Goal: Information Seeking & Learning: Learn about a topic

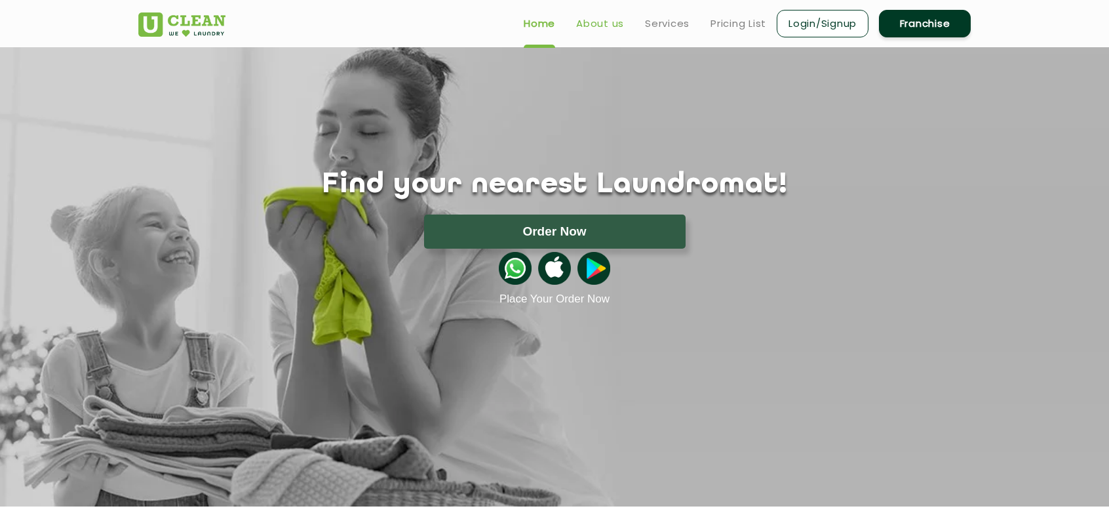
click at [606, 27] on link "About us" at bounding box center [600, 24] width 48 height 16
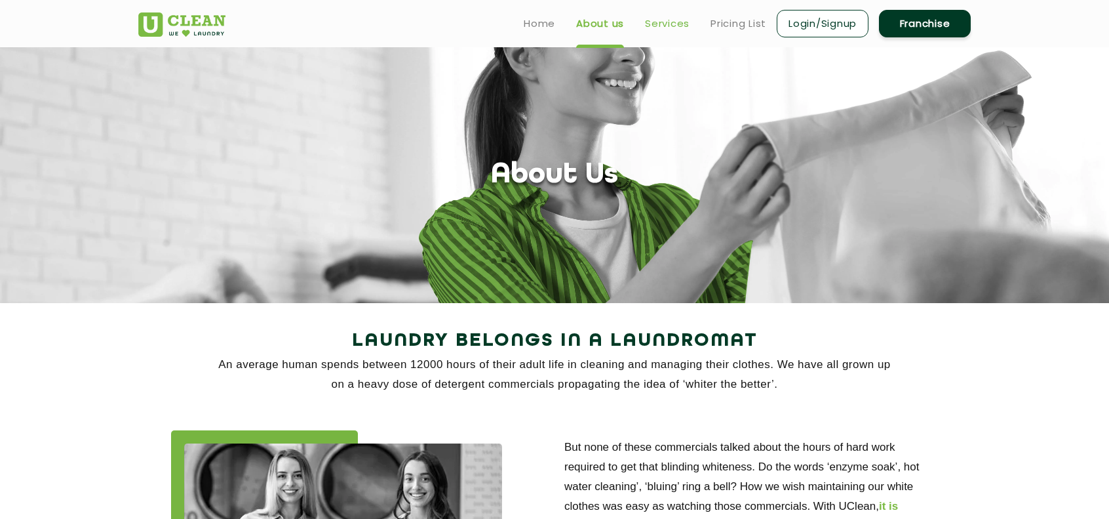
click at [674, 23] on link "Services" at bounding box center [667, 24] width 45 height 16
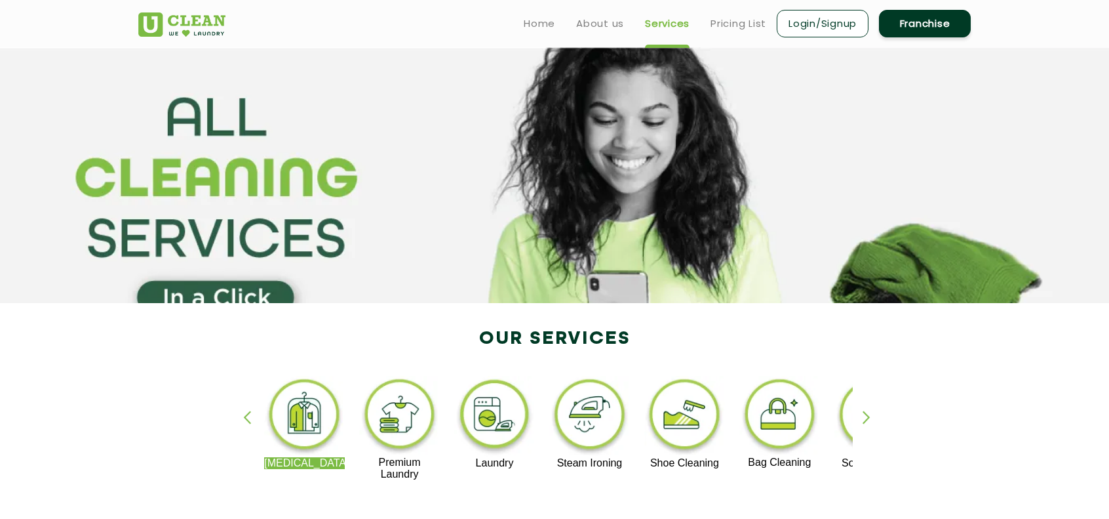
click at [674, 23] on link "Services" at bounding box center [667, 24] width 45 height 16
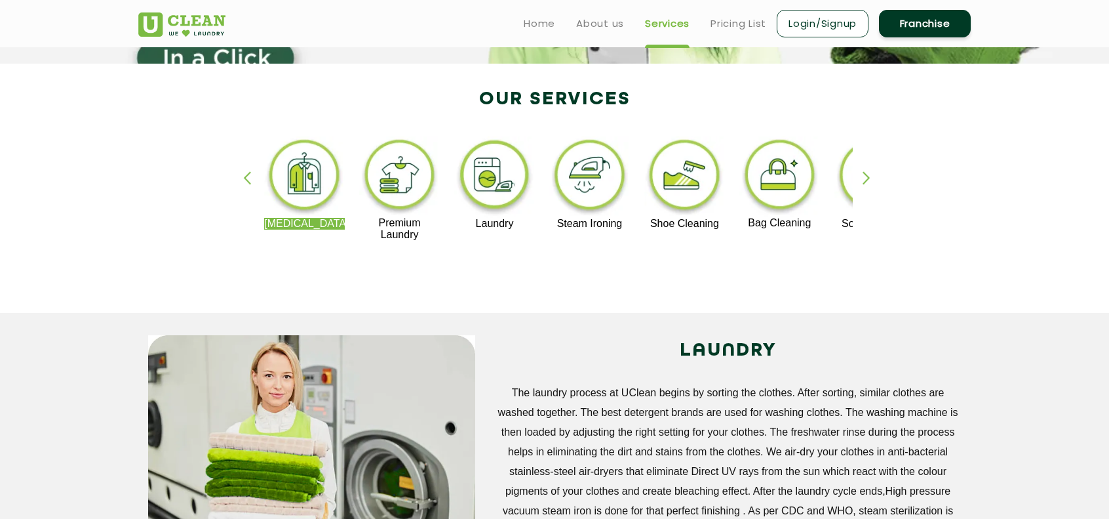
scroll to position [237, 0]
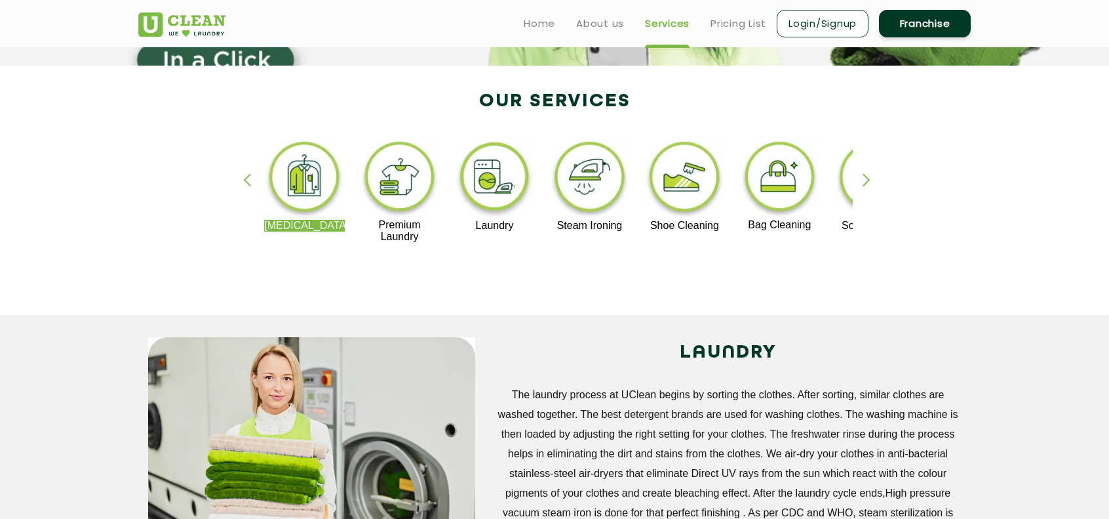
click at [248, 180] on div "button" at bounding box center [253, 191] width 20 height 36
click at [391, 191] on img at bounding box center [399, 178] width 81 height 81
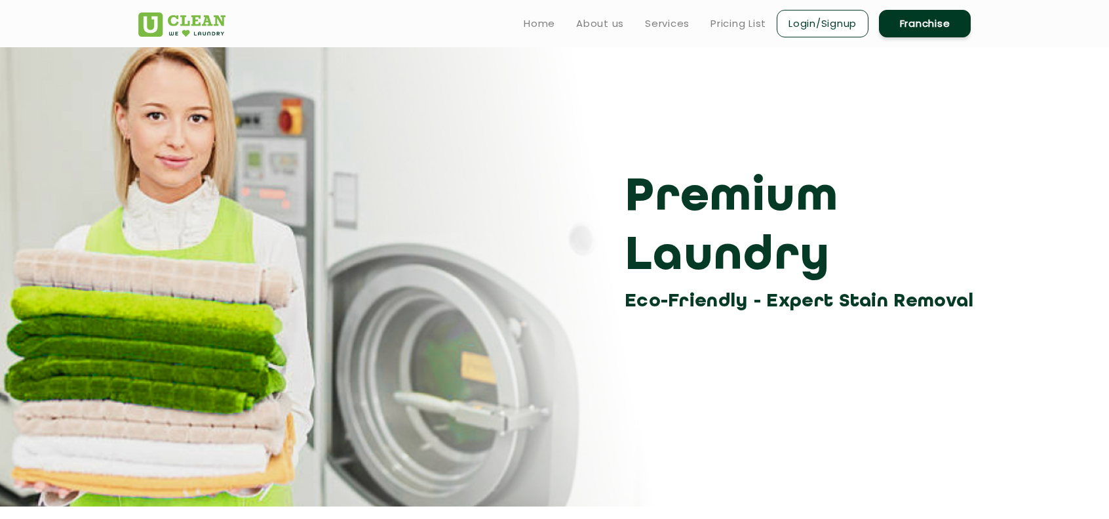
scroll to position [237, 0]
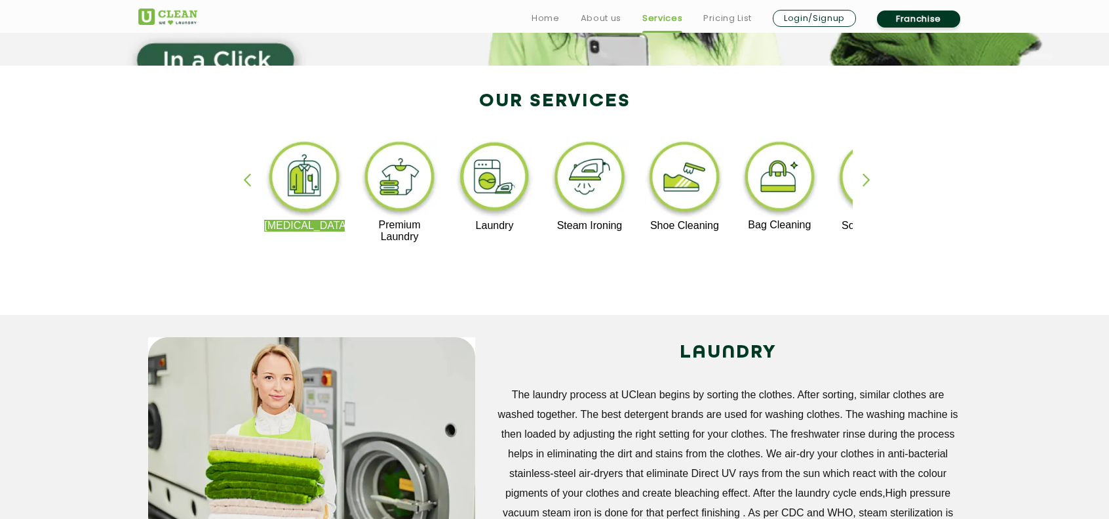
click at [864, 184] on div "button" at bounding box center [873, 191] width 20 height 36
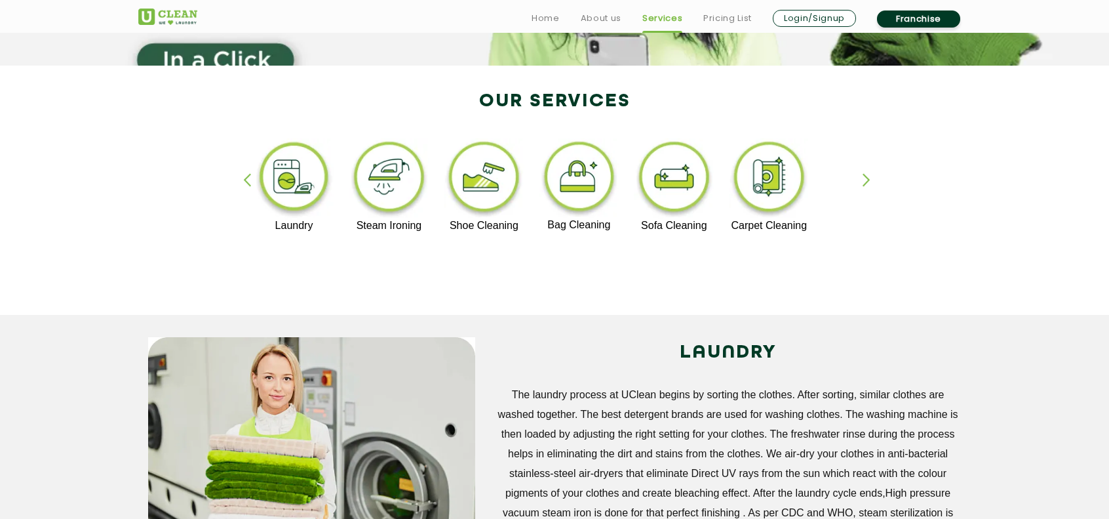
click at [864, 184] on div "button" at bounding box center [873, 191] width 20 height 36
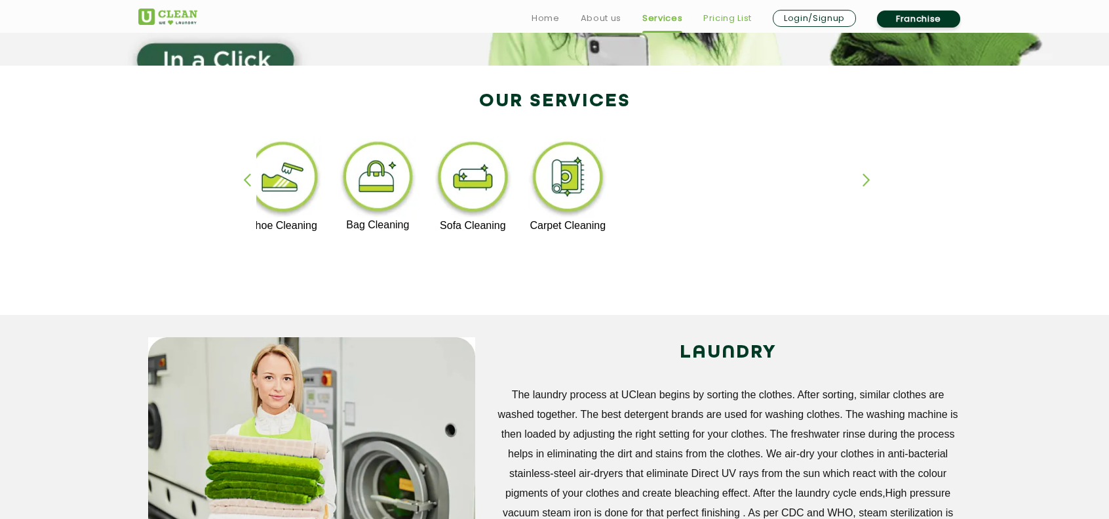
click at [728, 18] on link "Pricing List" at bounding box center [727, 18] width 49 height 16
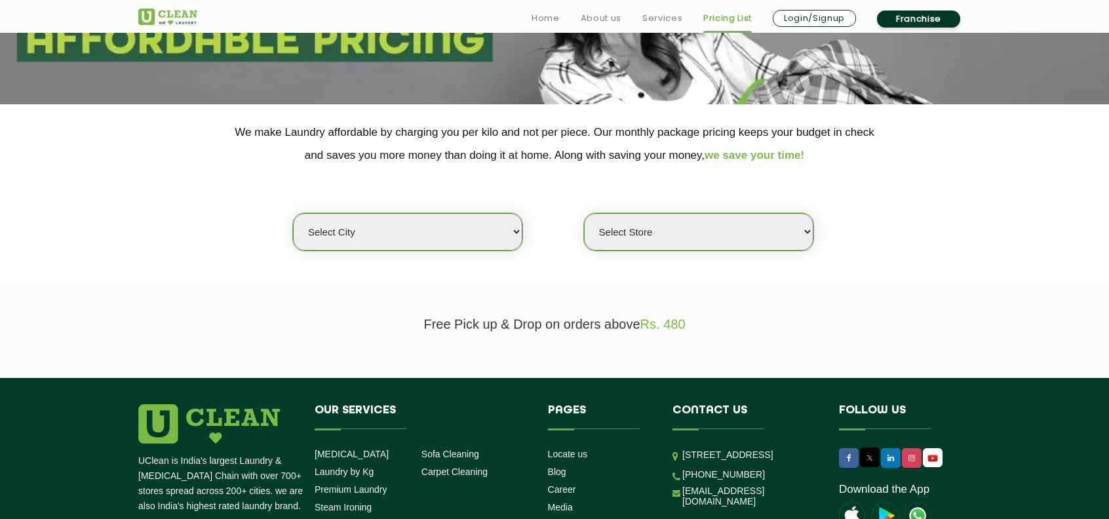
scroll to position [239, 0]
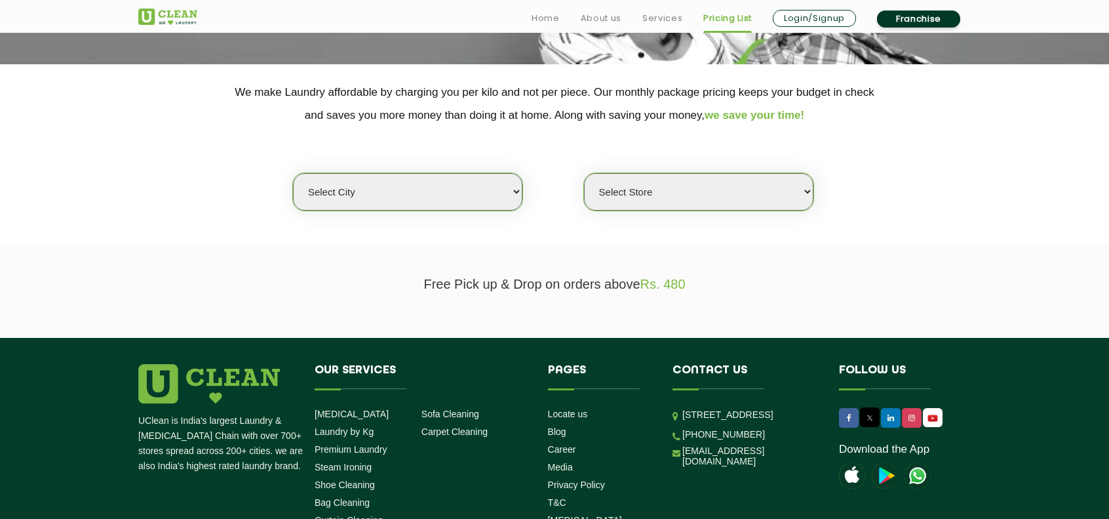
click at [483, 180] on select "Select city [GEOGRAPHIC_DATA] [GEOGRAPHIC_DATA] [GEOGRAPHIC_DATA] [GEOGRAPHIC_D…" at bounding box center [407, 191] width 229 height 37
select select "1"
click at [293, 173] on select "Select city [GEOGRAPHIC_DATA] [GEOGRAPHIC_DATA] [GEOGRAPHIC_DATA] [GEOGRAPHIC_D…" at bounding box center [407, 191] width 229 height 37
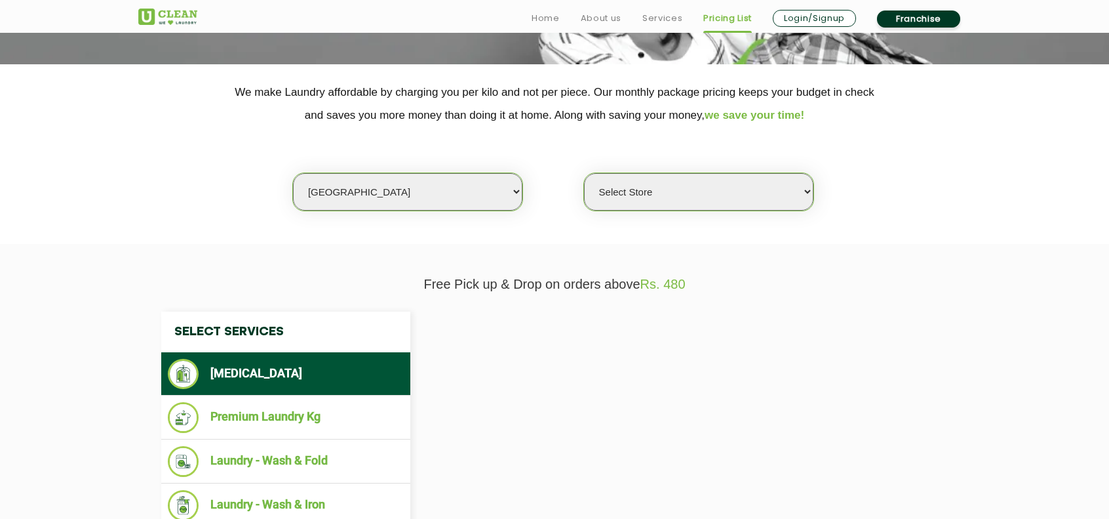
select select "0"
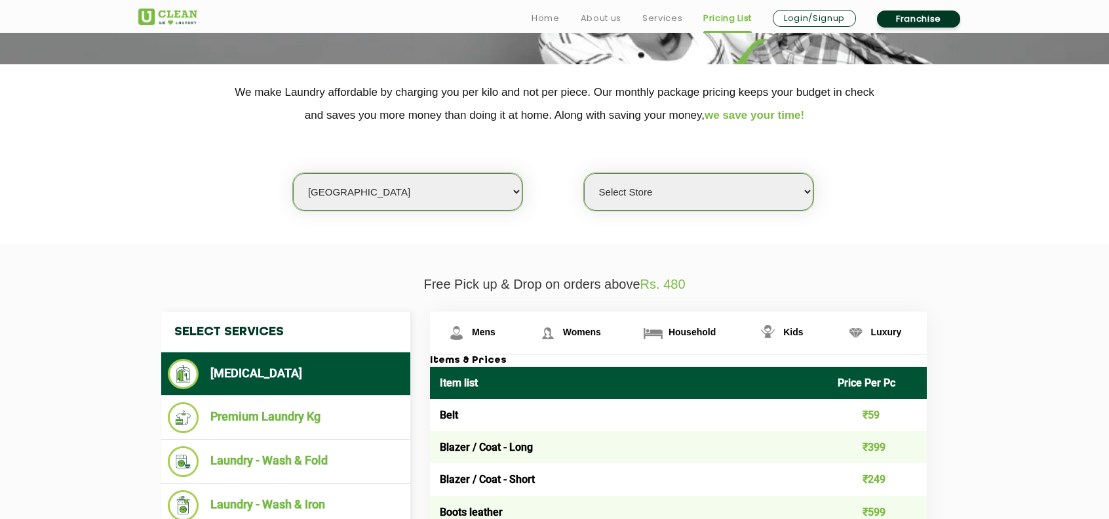
click at [661, 181] on select "Select Store [GEOGRAPHIC_DATA] [GEOGRAPHIC_DATA] 2 [GEOGRAPHIC_DATA] [PERSON_NA…" at bounding box center [698, 191] width 229 height 37
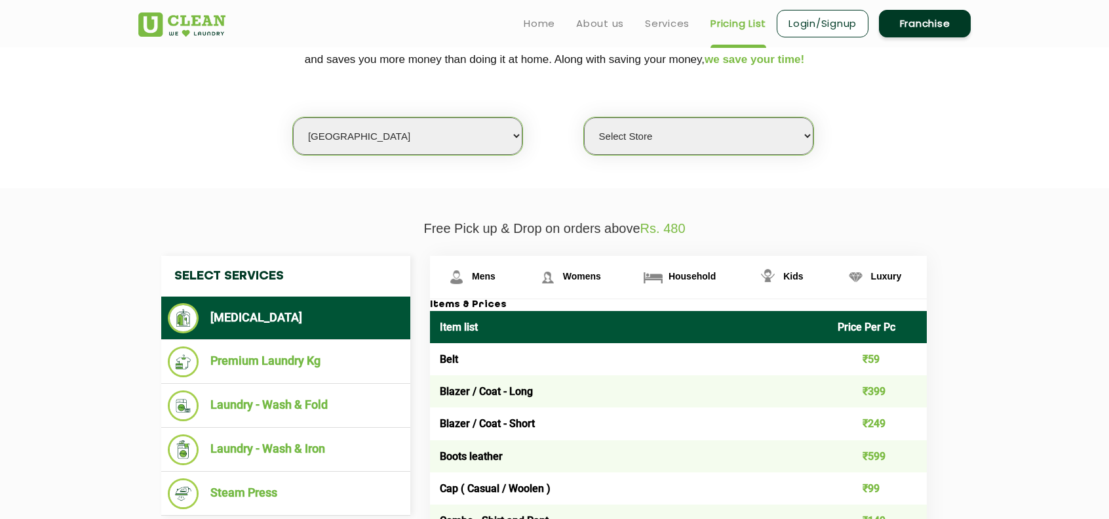
scroll to position [296, 0]
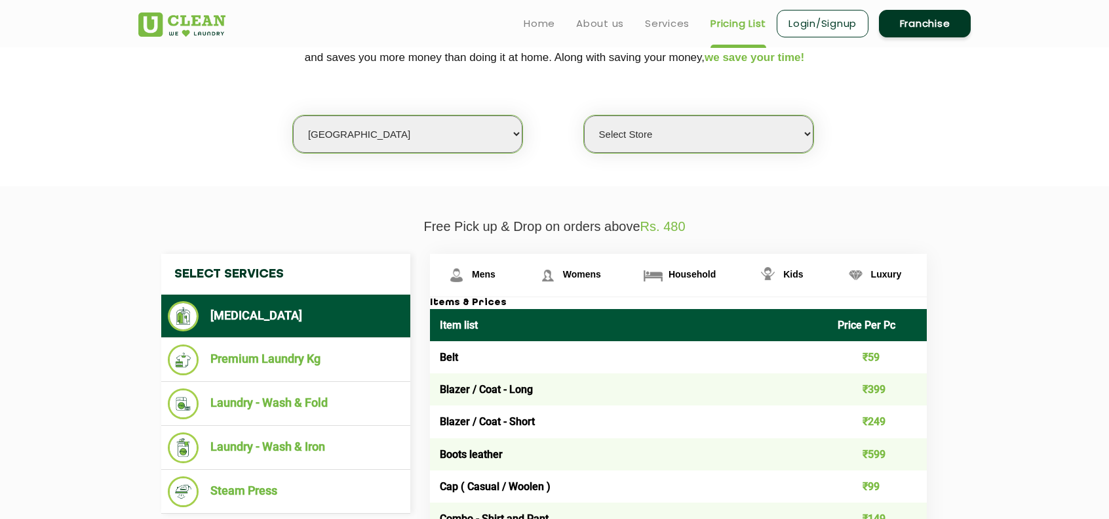
click at [688, 130] on select "Select Store [GEOGRAPHIC_DATA] [GEOGRAPHIC_DATA] 2 [GEOGRAPHIC_DATA] [PERSON_NA…" at bounding box center [698, 133] width 229 height 37
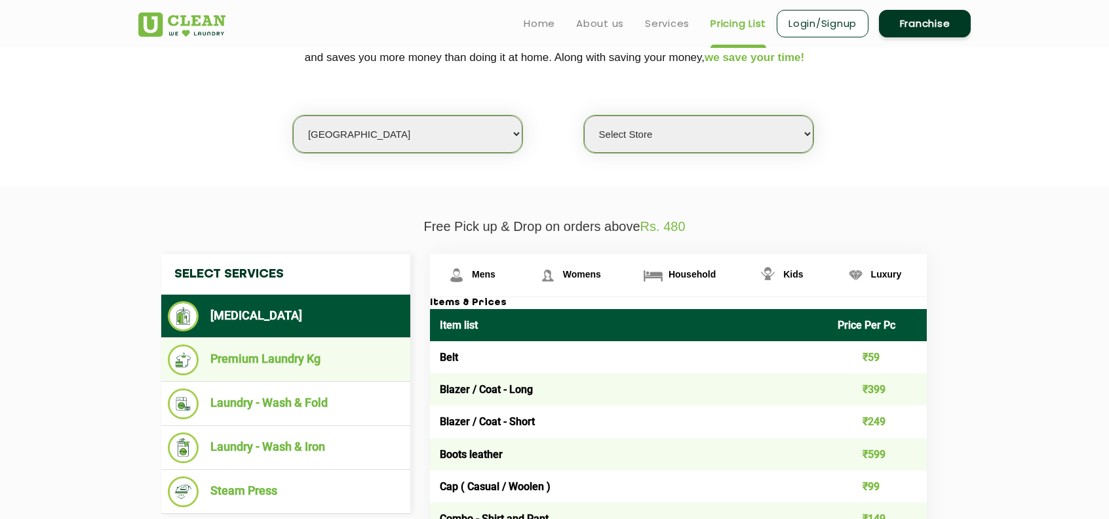
click at [334, 356] on li "Premium Laundry Kg" at bounding box center [286, 359] width 236 height 31
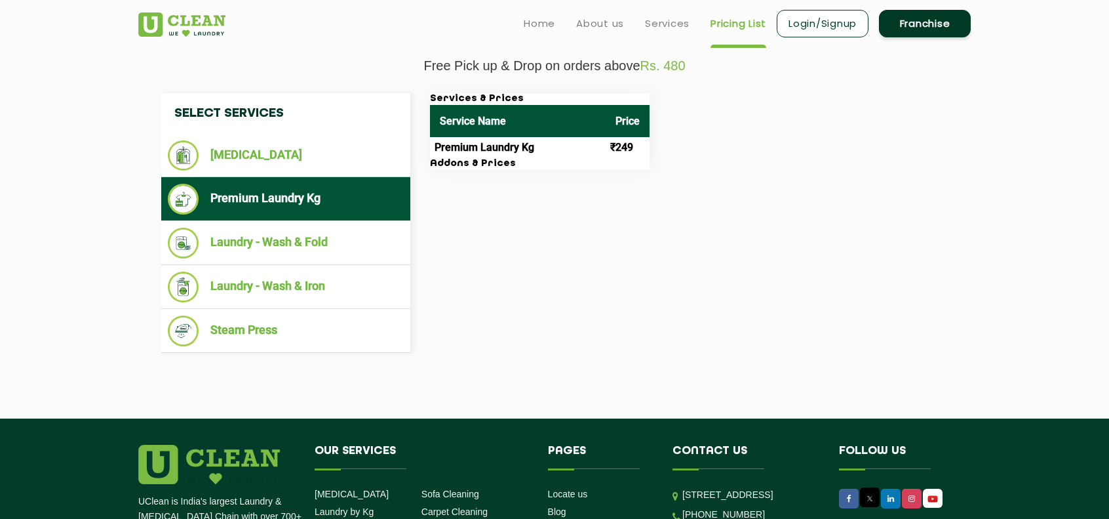
scroll to position [456, 0]
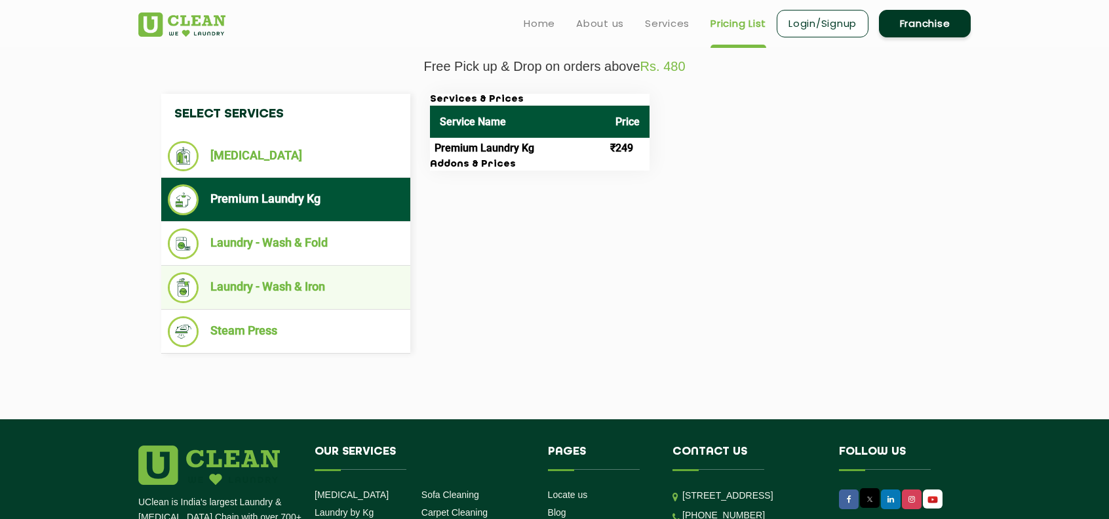
click at [343, 286] on li "Laundry - Wash & Iron" at bounding box center [286, 287] width 236 height 31
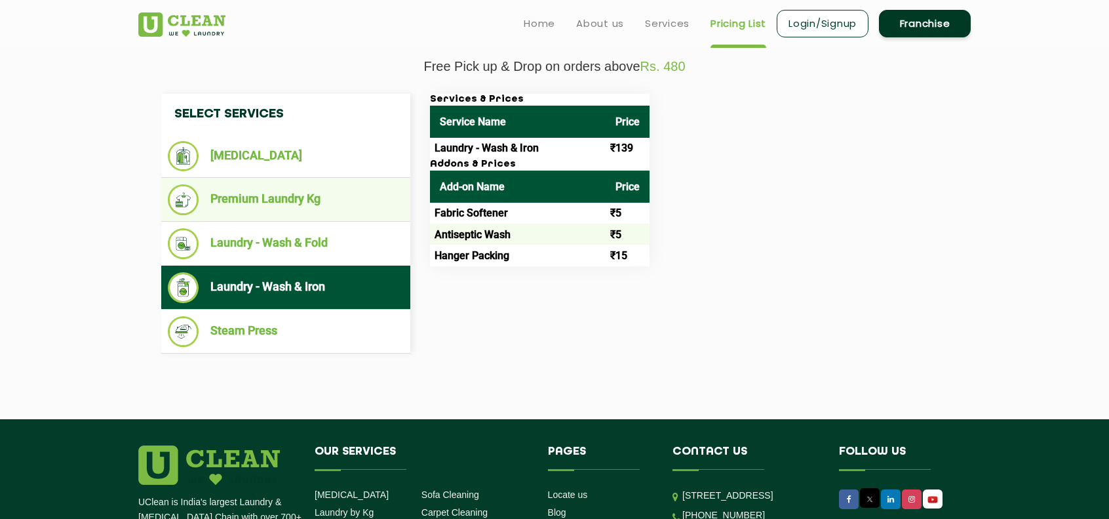
click at [361, 205] on li "Premium Laundry Kg" at bounding box center [286, 199] width 236 height 31
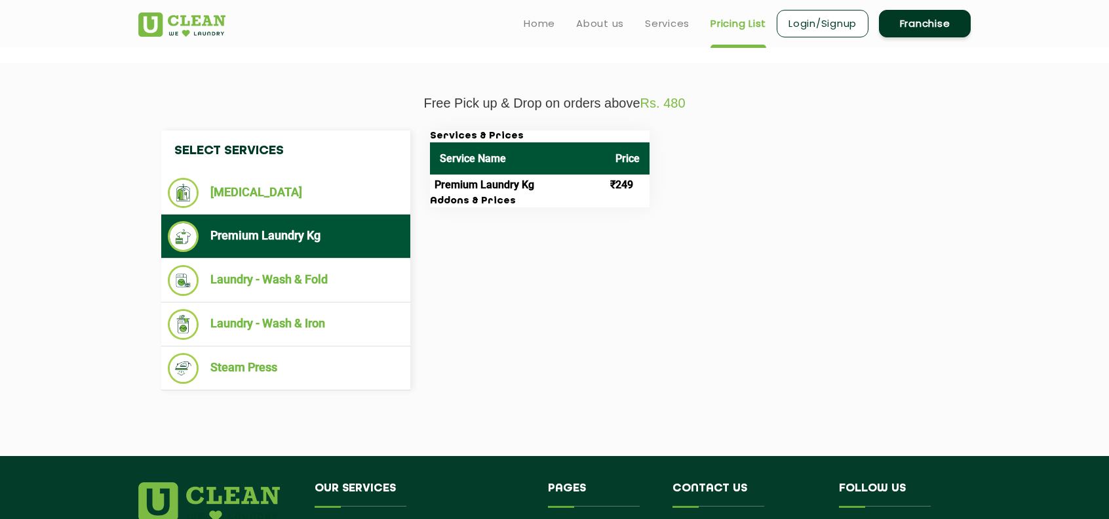
scroll to position [419, 0]
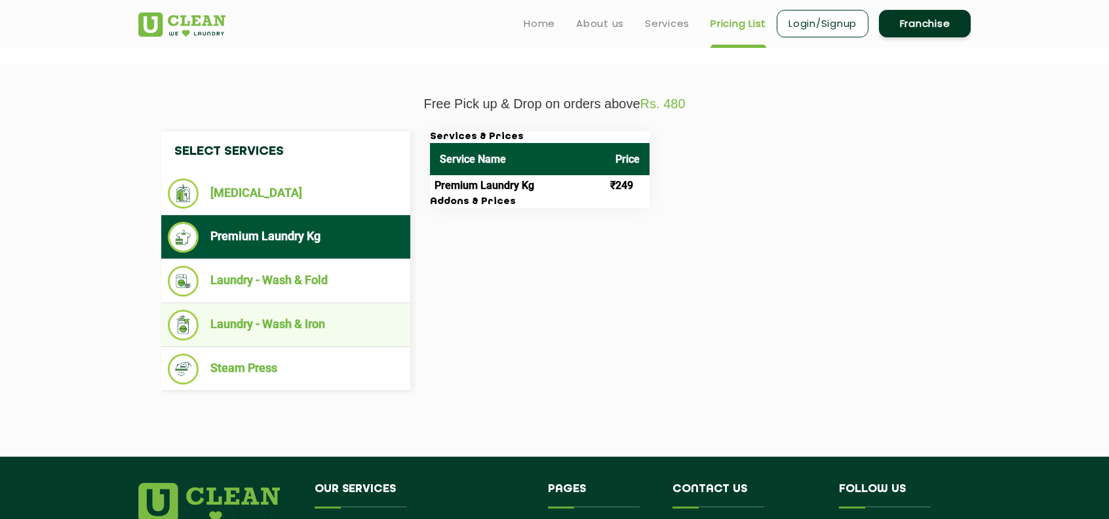
click at [340, 316] on li "Laundry - Wash & Iron" at bounding box center [286, 324] width 236 height 31
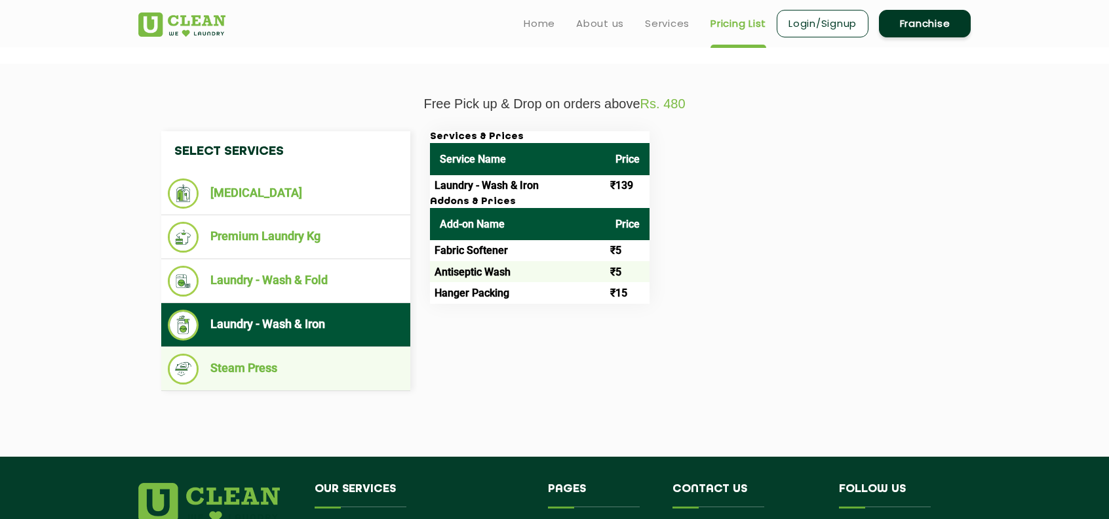
click at [328, 355] on li "Steam Press" at bounding box center [286, 368] width 236 height 31
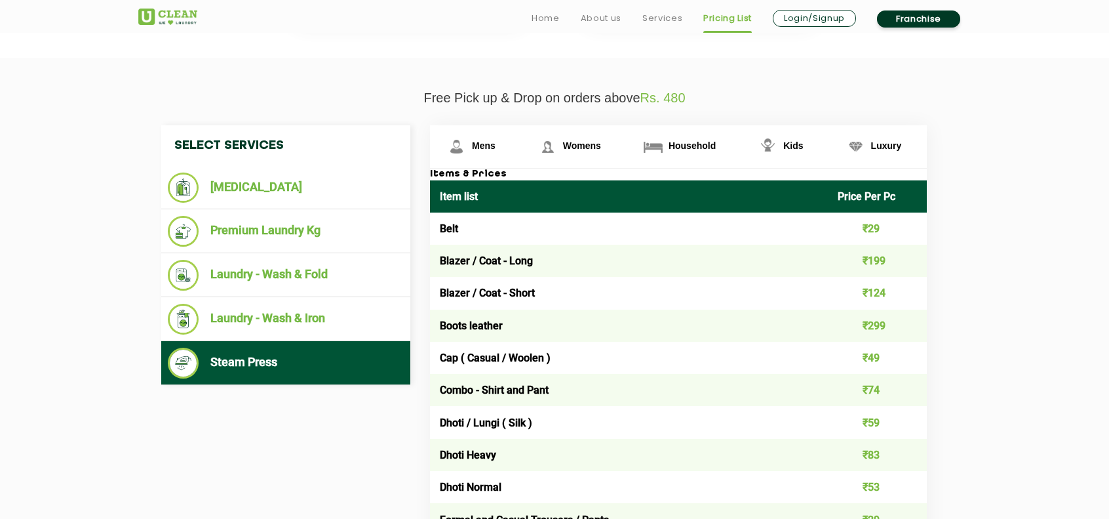
scroll to position [426, 0]
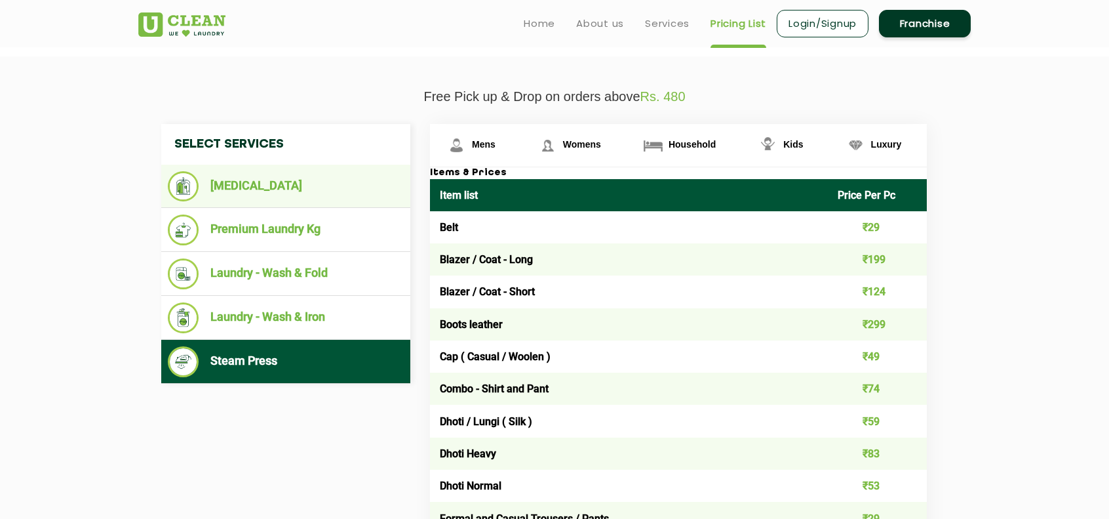
click at [349, 193] on li "[MEDICAL_DATA]" at bounding box center [286, 186] width 236 height 30
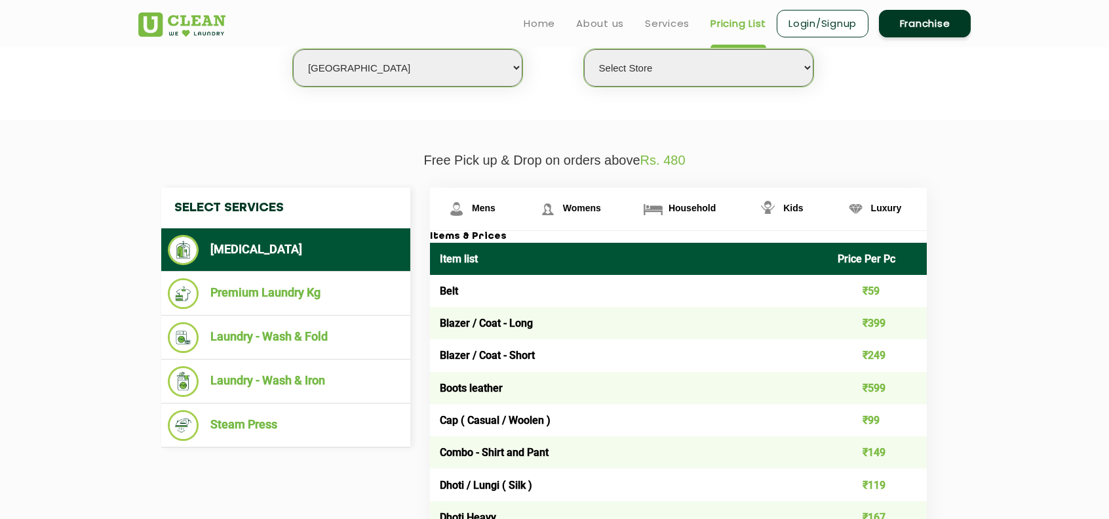
scroll to position [342, 0]
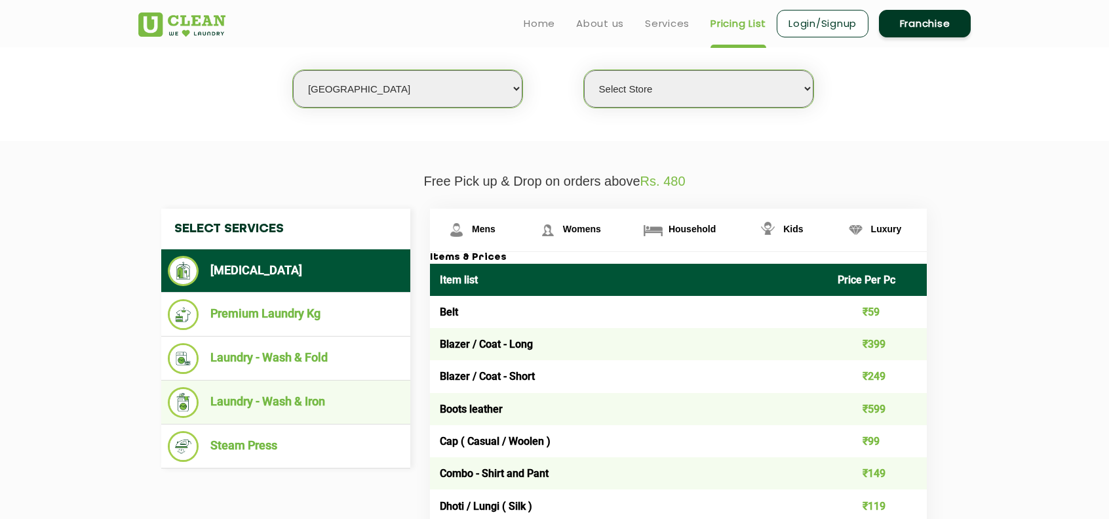
click at [328, 398] on li "Laundry - Wash & Iron" at bounding box center [286, 402] width 236 height 31
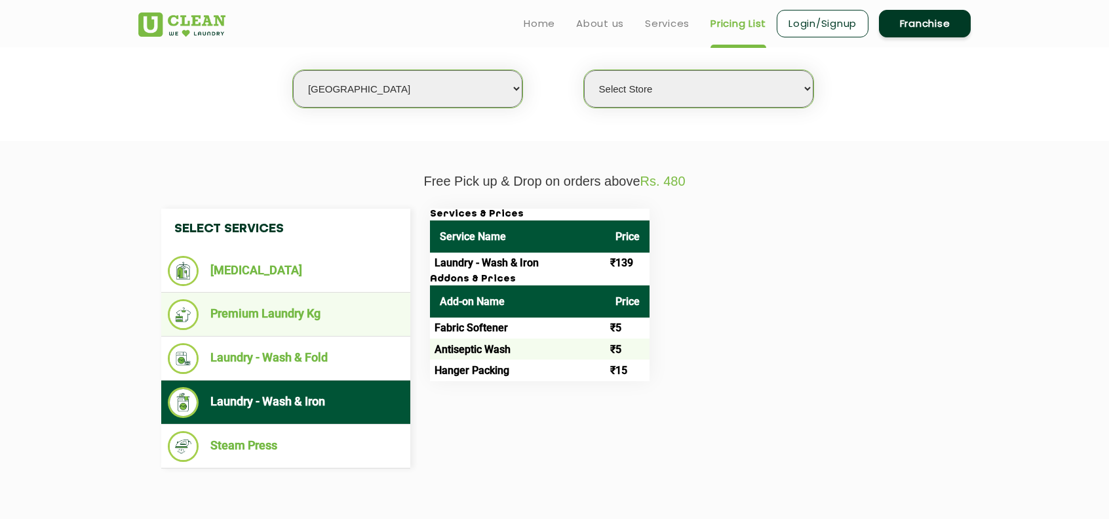
click at [279, 317] on li "Premium Laundry Kg" at bounding box center [286, 314] width 236 height 31
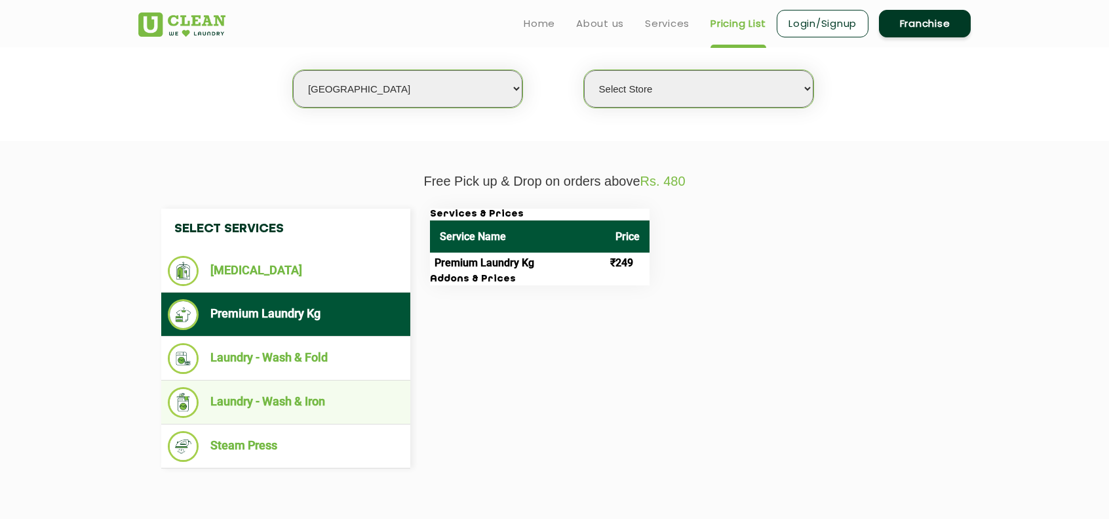
click at [279, 394] on li "Laundry - Wash & Iron" at bounding box center [286, 402] width 236 height 31
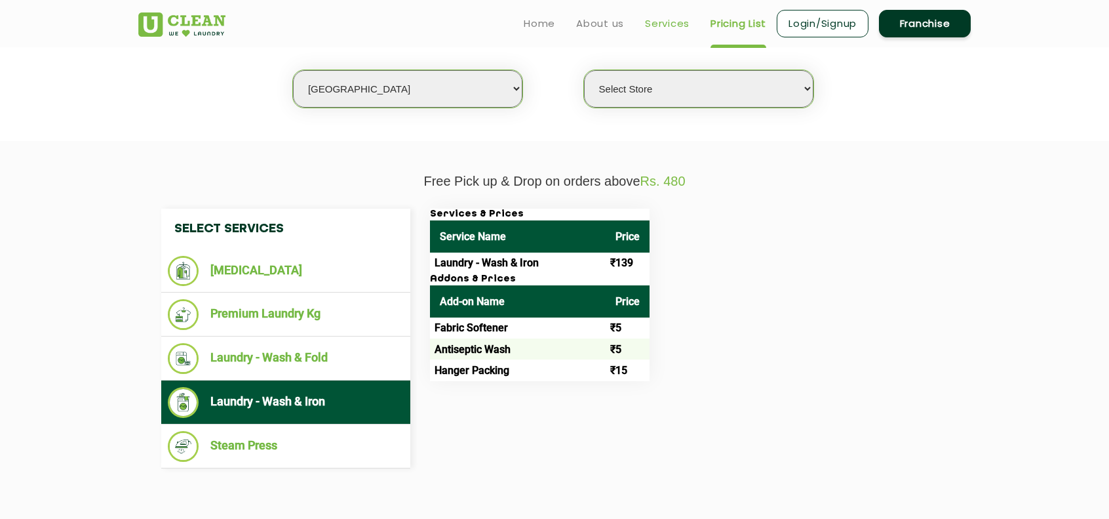
click at [665, 24] on link "Services" at bounding box center [667, 24] width 45 height 16
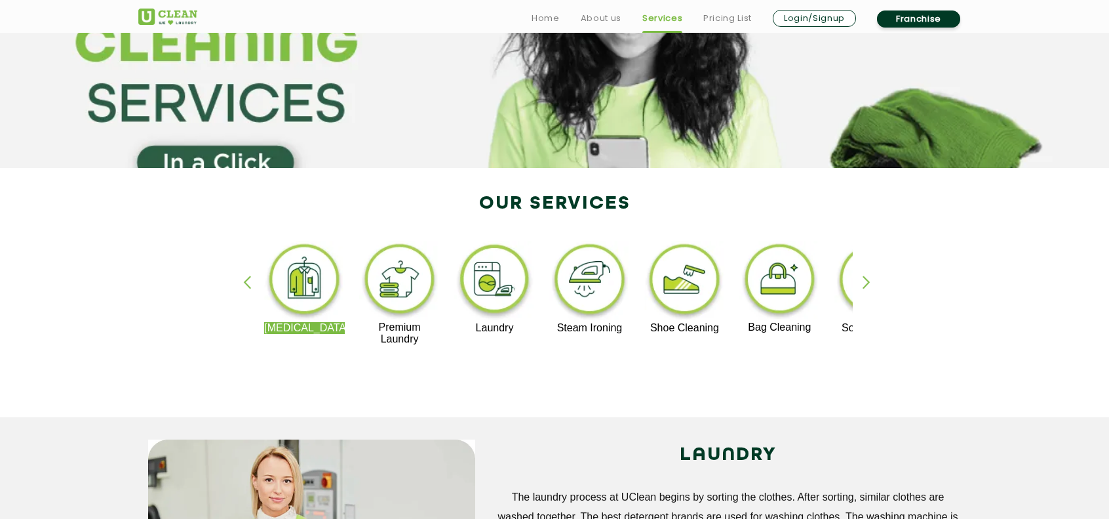
scroll to position [180, 0]
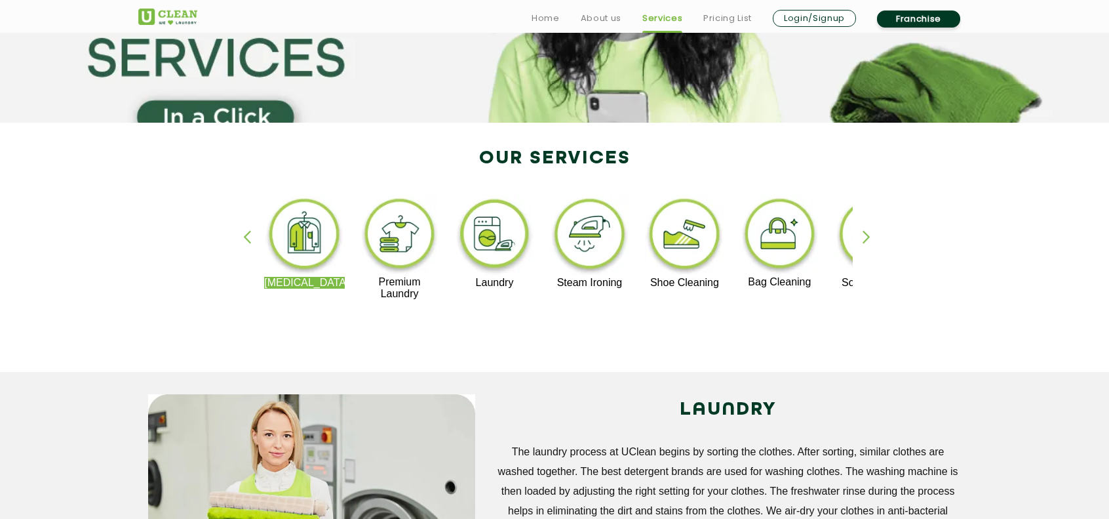
click at [387, 238] on img at bounding box center [399, 235] width 81 height 81
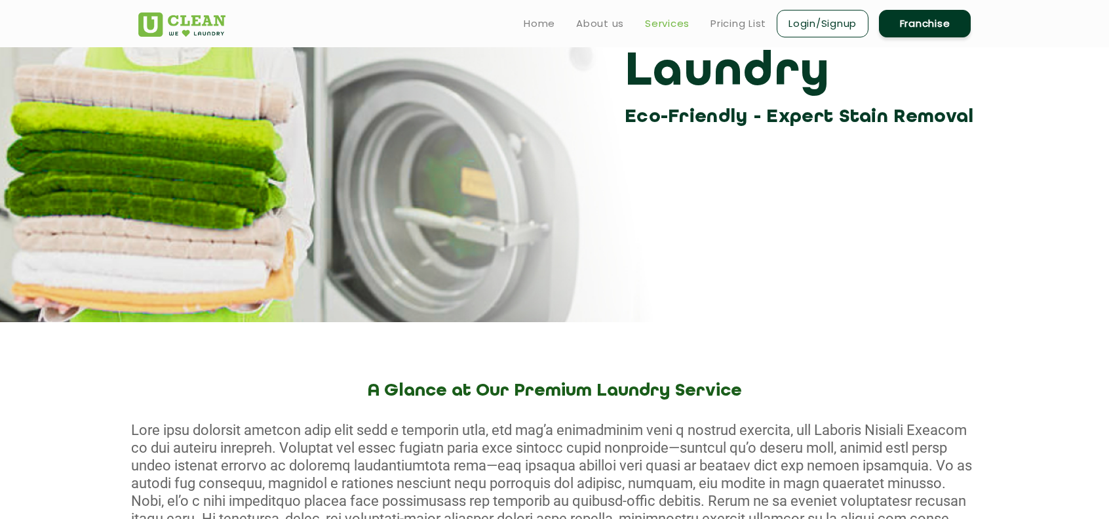
scroll to position [184, 0]
click at [665, 24] on link "Services" at bounding box center [667, 24] width 45 height 16
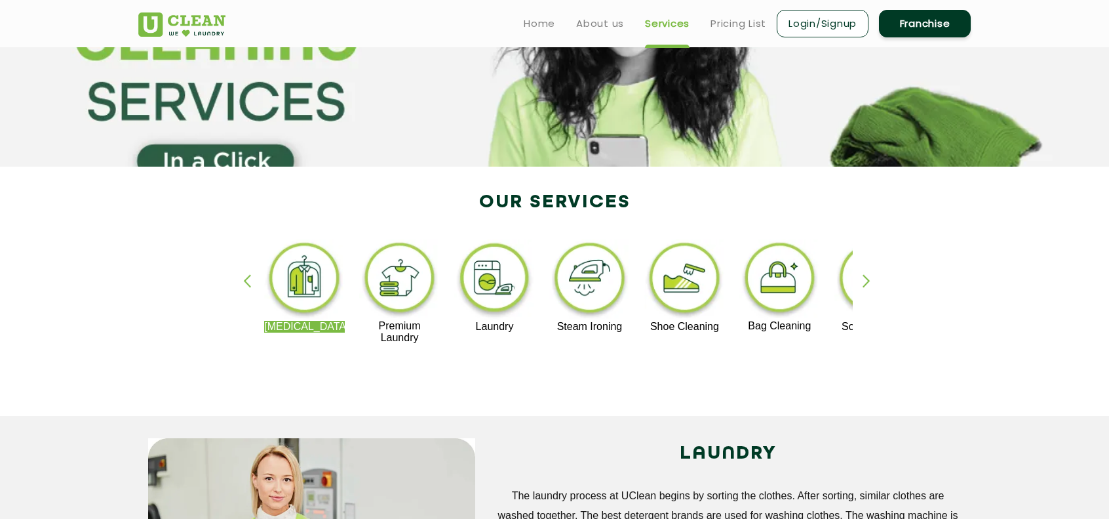
scroll to position [136, 0]
click at [730, 25] on link "Pricing List" at bounding box center [739, 24] width 56 height 16
